Goal: Transaction & Acquisition: Purchase product/service

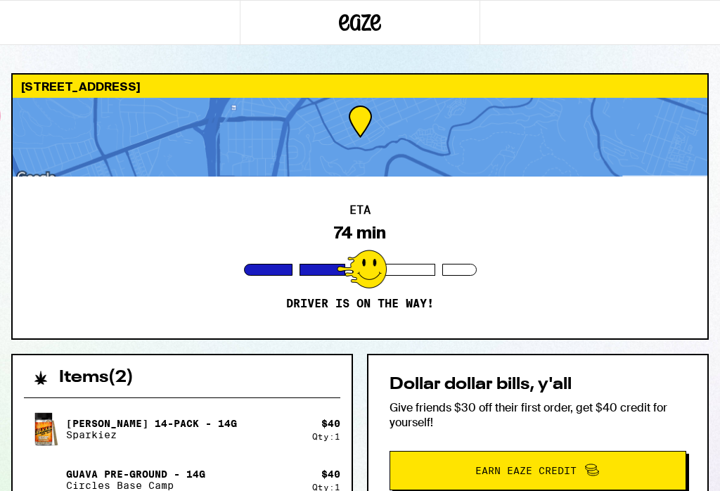
click at [377, 26] on icon at bounding box center [360, 22] width 42 height 25
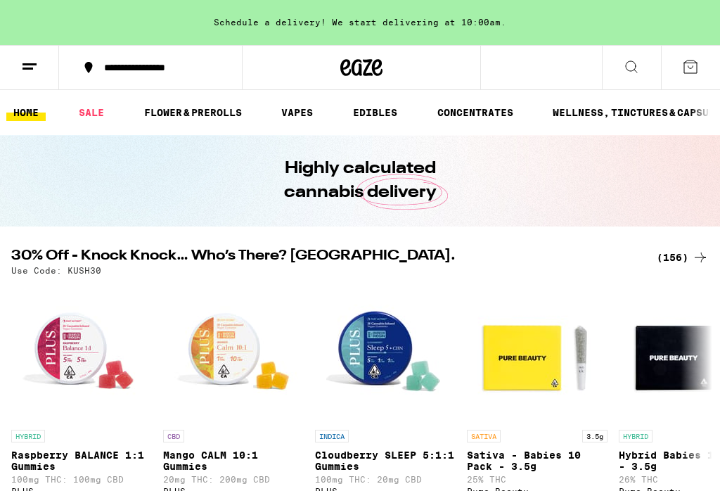
click at [34, 71] on icon at bounding box center [29, 66] width 17 height 17
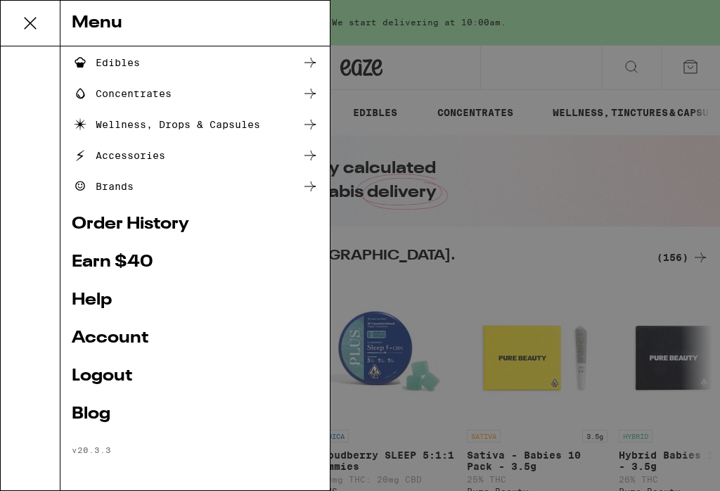
scroll to position [156, 0]
click at [30, 14] on icon at bounding box center [30, 23] width 28 height 28
